Goal: Transaction & Acquisition: Purchase product/service

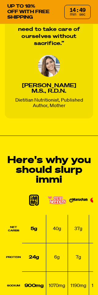
scroll to position [710, 0]
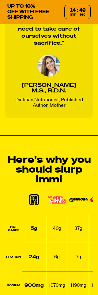
click at [94, 214] on div "Here's why you should slurp immi Net Carbs 5g 40g 37g 34g Protein 24g 6g 7g 6g …" at bounding box center [49, 275] width 98 height 240
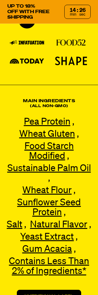
scroll to position [1351, 0]
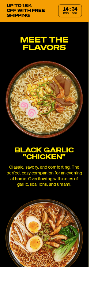
scroll to position [1647, 0]
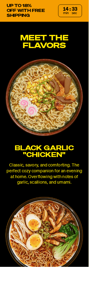
click at [54, 270] on img at bounding box center [49, 261] width 86 height 86
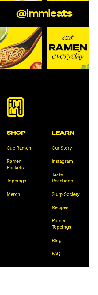
scroll to position [4051, 0]
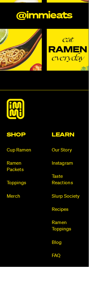
click at [18, 146] on h2 "Shop" at bounding box center [23, 149] width 33 height 6
click at [23, 199] on link "Toppings" at bounding box center [23, 202] width 33 height 7
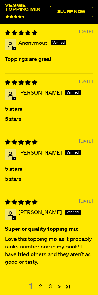
scroll to position [1675, 0]
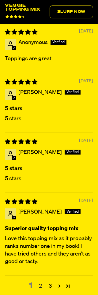
click at [42, 290] on link "2" at bounding box center [41, 286] width 10 height 8
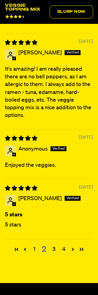
scroll to position [1719, 0]
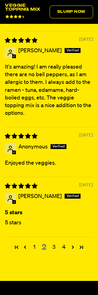
click at [56, 251] on link "3" at bounding box center [54, 247] width 10 height 8
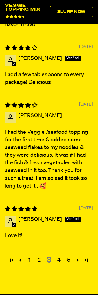
scroll to position [1739, 0]
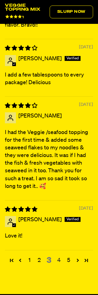
click at [58, 265] on link "4" at bounding box center [59, 261] width 10 height 8
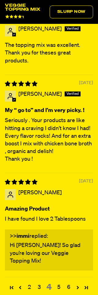
scroll to position [1746, 0]
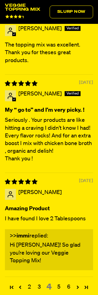
click at [61, 288] on link "5" at bounding box center [59, 287] width 10 height 8
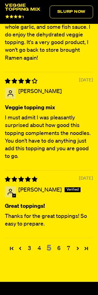
scroll to position [1794, 0]
click at [60, 253] on link "6" at bounding box center [59, 249] width 10 height 8
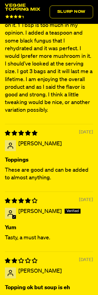
scroll to position [1744, 0]
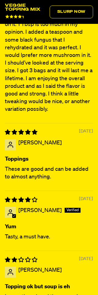
click at [91, 66] on p "I was super excited about trying this veggie mix. It is good and adds tons of f…" at bounding box center [49, 56] width 88 height 116
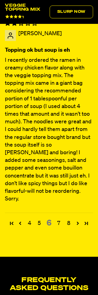
scroll to position [1981, 0]
click at [61, 220] on link "7" at bounding box center [59, 224] width 10 height 8
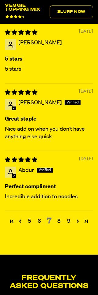
scroll to position [1776, 0]
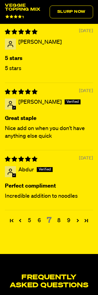
click at [60, 225] on link "8" at bounding box center [59, 221] width 10 height 8
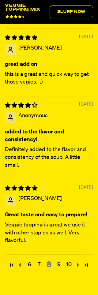
scroll to position [1775, 0]
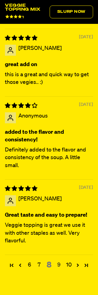
click at [62, 261] on link "9" at bounding box center [59, 265] width 10 height 8
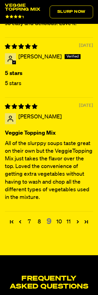
scroll to position [1850, 0]
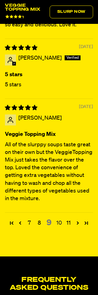
click at [61, 227] on link "10" at bounding box center [59, 224] width 10 height 8
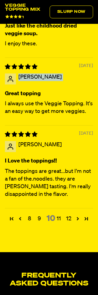
scroll to position [1786, 0]
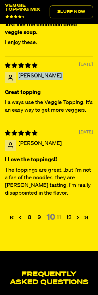
click at [74, 86] on div at bounding box center [49, 84] width 88 height 6
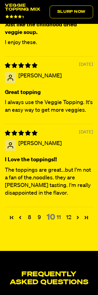
click at [61, 222] on link "11" at bounding box center [59, 218] width 10 height 8
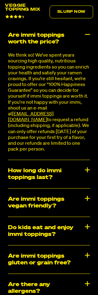
scroll to position [1643, 0]
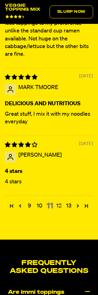
click at [60, 210] on link "12" at bounding box center [59, 206] width 10 height 8
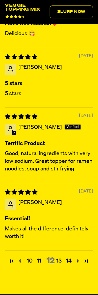
scroll to position [1706, 0]
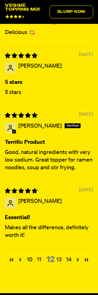
click at [60, 264] on link "13" at bounding box center [59, 260] width 10 height 8
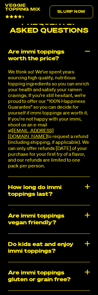
scroll to position [1643, 0]
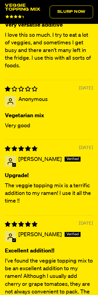
click at [77, 264] on div "Excellent addition!! I’ve found the veggie topping mix to be an excellent addit…" at bounding box center [49, 287] width 88 height 80
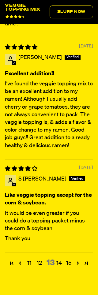
scroll to position [1821, 0]
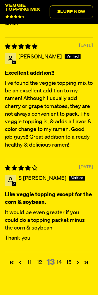
click at [61, 267] on link "14" at bounding box center [59, 263] width 10 height 8
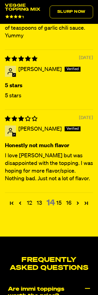
scroll to position [1886, 0]
click at [58, 207] on link "15" at bounding box center [59, 203] width 10 height 8
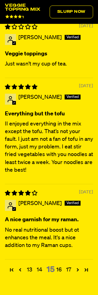
scroll to position [1766, 0]
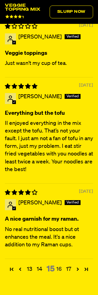
click at [59, 273] on link "16" at bounding box center [59, 269] width 10 height 8
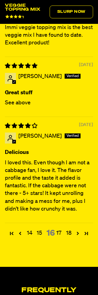
scroll to position [1795, 0]
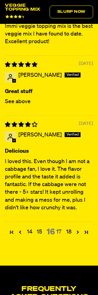
click at [62, 236] on link "17" at bounding box center [59, 232] width 10 height 8
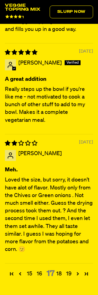
scroll to position [1807, 0]
click at [63, 278] on link "18" at bounding box center [59, 274] width 10 height 8
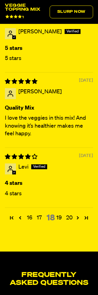
scroll to position [1802, 0]
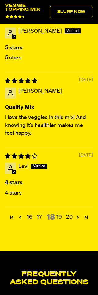
click at [62, 221] on link "19" at bounding box center [59, 217] width 10 height 8
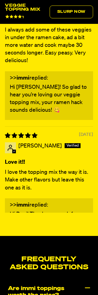
scroll to position [1643, 0]
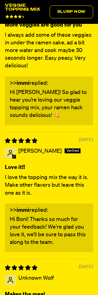
click at [84, 227] on p "Hi Boni! Thanks so much for your feedback! We're glad you love it, we’ll be sur…" at bounding box center [49, 231] width 78 height 31
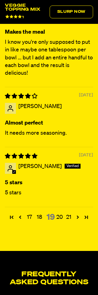
scroll to position [1902, 0]
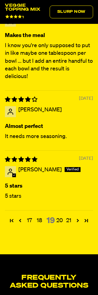
click at [61, 225] on link "20" at bounding box center [59, 221] width 10 height 8
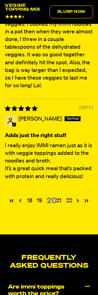
scroll to position [1943, 0]
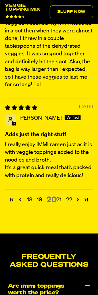
click at [62, 204] on link "21" at bounding box center [59, 200] width 10 height 8
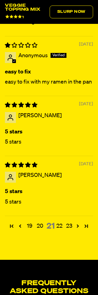
scroll to position [1755, 0]
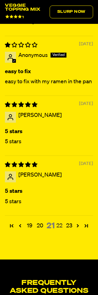
click at [57, 230] on link "22" at bounding box center [59, 226] width 10 height 8
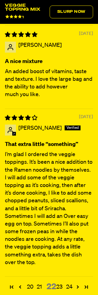
scroll to position [1826, 0]
click at [61, 287] on link "23" at bounding box center [59, 287] width 10 height 8
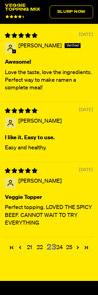
scroll to position [1741, 0]
click at [57, 252] on link "24" at bounding box center [59, 248] width 10 height 8
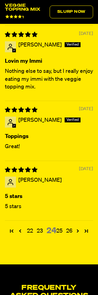
scroll to position [1777, 0]
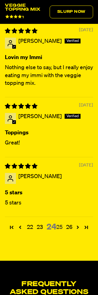
click at [58, 231] on link "25" at bounding box center [59, 227] width 10 height 8
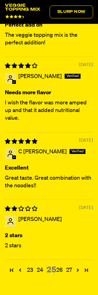
scroll to position [1725, 0]
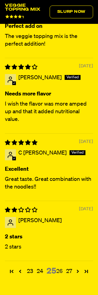
click at [62, 271] on link "26" at bounding box center [59, 272] width 10 height 8
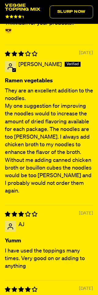
scroll to position [1777, 0]
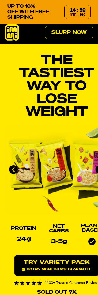
click at [17, 211] on img "1 of 4" at bounding box center [56, 170] width 103 height 90
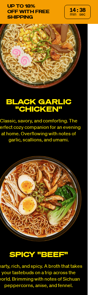
scroll to position [1710, 10]
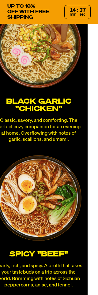
click at [42, 251] on h3 "SPICY "BEEF"" at bounding box center [38, 254] width 88 height 7
click at [32, 263] on p "Hearty, rich, and spicy. A broth that takes your tastebuds on a trip across the…" at bounding box center [38, 275] width 88 height 25
click at [81, 269] on div "Meet the flavors Black Garlic "Chicken" Classic, savory, and comforting. The pe…" at bounding box center [39, 220] width 98 height 489
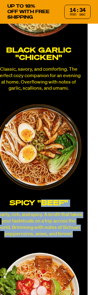
scroll to position [1766, 10]
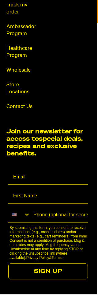
scroll to position [4384, 1]
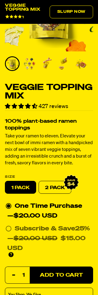
scroll to position [112, 0]
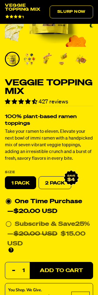
click at [68, 270] on span "Add to Cart" at bounding box center [61, 270] width 43 height 5
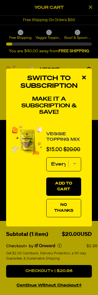
click at [80, 87] on div "close modal" at bounding box center [84, 78] width 16 height 18
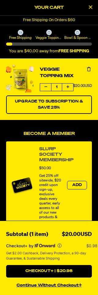
scroll to position [32, 0]
click at [57, 4] on h2 "Your Cart" at bounding box center [49, 7] width 86 height 9
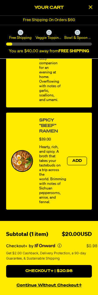
scroll to position [487, 0]
